Goal: Task Accomplishment & Management: Manage account settings

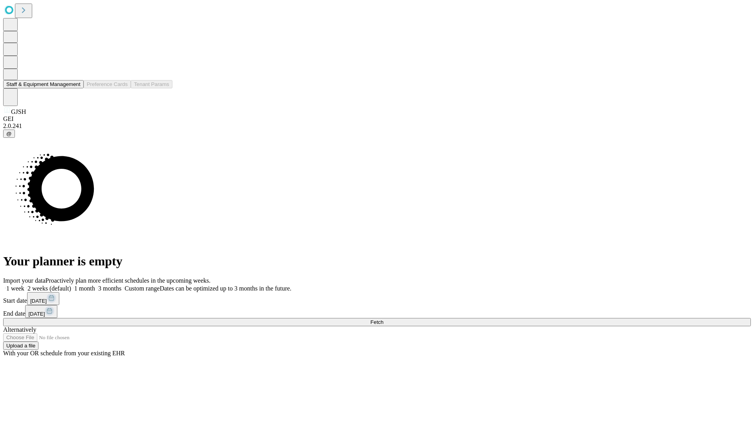
click at [75, 88] on button "Staff & Equipment Management" at bounding box center [43, 84] width 81 height 8
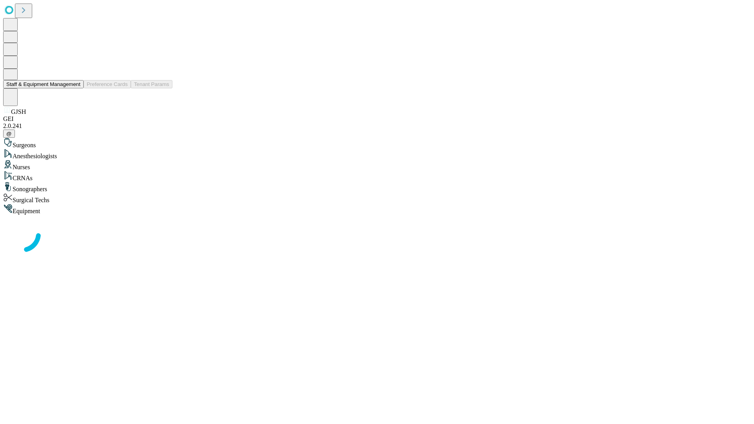
click at [75, 88] on button "Staff & Equipment Management" at bounding box center [43, 84] width 81 height 8
